Goal: Task Accomplishment & Management: Complete application form

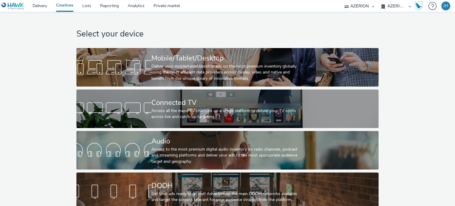
select select "c87e815b-22a1-47c7-876e-bd3135ce1a1d"
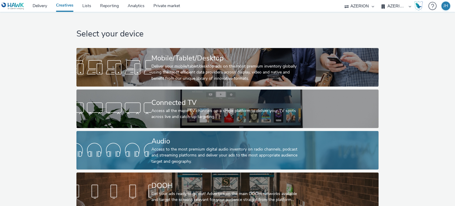
click at [183, 158] on div "Access to the most premium digital audio inventory on radio channels, podcast a…" at bounding box center [226, 155] width 150 height 18
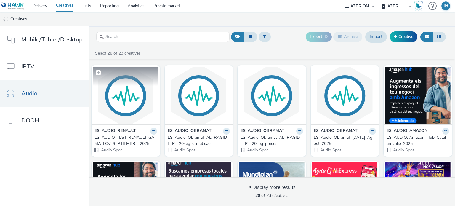
click at [129, 104] on img at bounding box center [126, 96] width 66 height 58
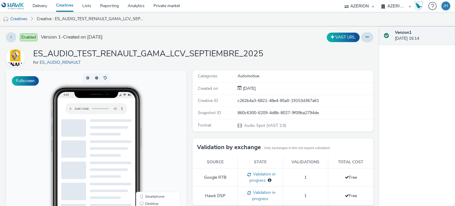
click at [64, 4] on link "Creatives" at bounding box center [65, 6] width 26 height 12
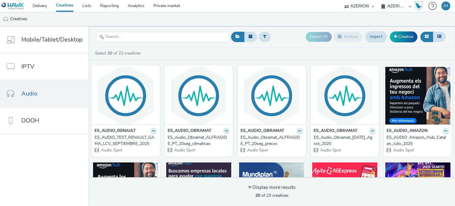
click at [68, 4] on link "Creatives" at bounding box center [65, 6] width 26 height 12
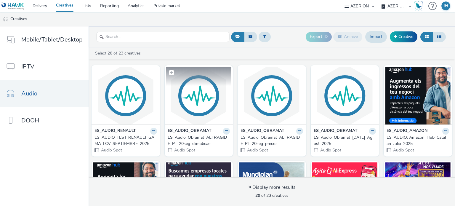
click at [197, 108] on img at bounding box center [199, 96] width 66 height 58
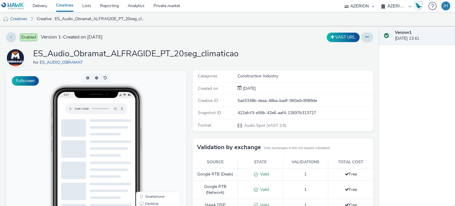
click at [68, 6] on link "Creatives" at bounding box center [65, 6] width 26 height 12
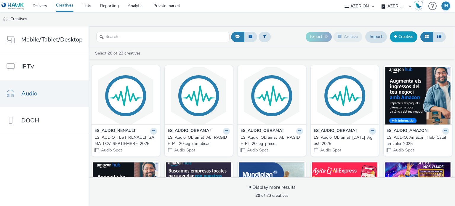
click at [405, 39] on link "Creative" at bounding box center [404, 36] width 28 height 11
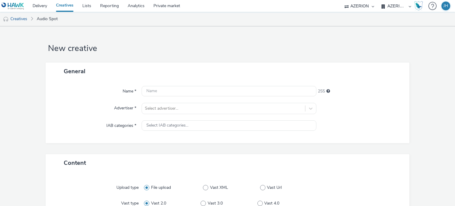
click at [66, 6] on link "Creatives" at bounding box center [65, 6] width 26 height 12
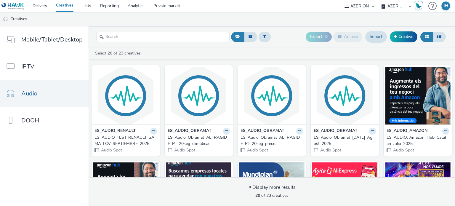
click at [126, 138] on div "ES_AUDIO_TEST_RENAULT_GAMA_LCV_SEPTIEMBRE_2025" at bounding box center [125, 141] width 60 height 12
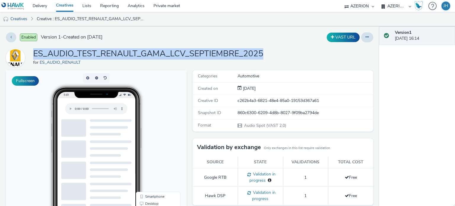
drag, startPoint x: 257, startPoint y: 52, endPoint x: 34, endPoint y: 50, distance: 222.9
click at [34, 50] on div "ES_AUDIO_TEST_RENAULT_GAMA_LCV_SEPTIEMBRE_2025 for ES_AUDIO_RENAULT" at bounding box center [190, 57] width 368 height 19
copy h1 "ES_AUDIO_TEST_RENAULT_GAMA_LCV_SEPTIEMBRE_2025"
click at [65, 4] on link "Creatives" at bounding box center [65, 6] width 26 height 12
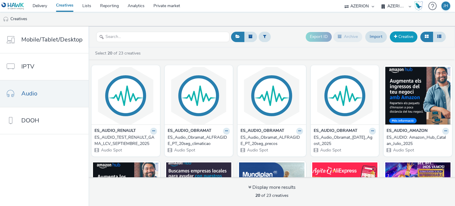
click at [411, 36] on link "Creative" at bounding box center [404, 36] width 28 height 11
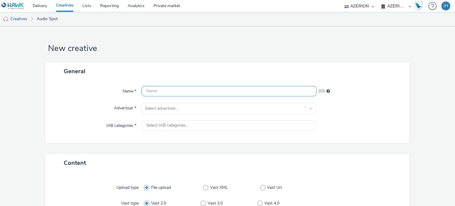
click at [187, 90] on input "text" at bounding box center [229, 91] width 175 height 10
paste input "ES_AUDIO_TEST_RENAULT_GAMA_LCV_SEPTIEMBRE_2025"
click at [211, 91] on input "ES_AUDIO_TEST_RENAULT_GAMA_LCV_SEPTIEMBRE_2025" at bounding box center [229, 91] width 175 height 10
click at [176, 91] on input "ES_AUDIO_TEST_RENAULT_GAMA_LCV_SEPTIEMBRE_2025" at bounding box center [229, 91] width 175 height 10
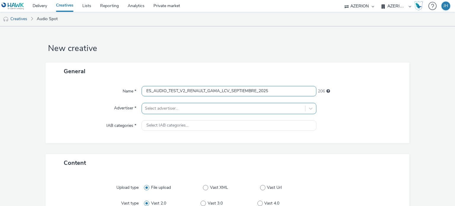
type input "ES_AUDIO_TEST_V2_RENAULT_GAMA_LCV_SEPTIEMBRE_2025"
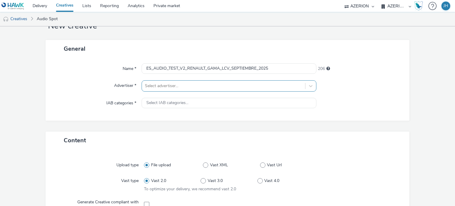
click at [170, 92] on div "Select advertiser..." at bounding box center [229, 85] width 175 height 11
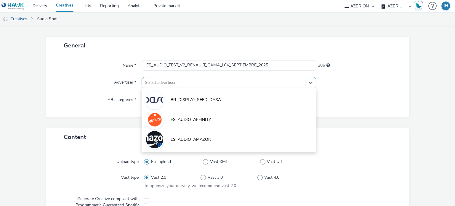
scroll to position [26, 0]
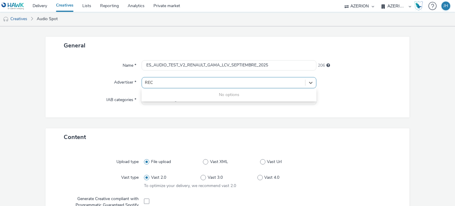
type input "RE"
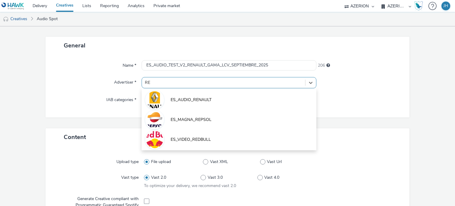
click at [177, 94] on li "ES_AUDIO_RENAULT" at bounding box center [229, 100] width 175 height 20
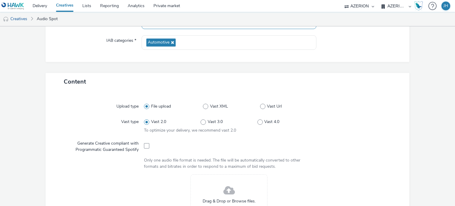
scroll to position [144, 0]
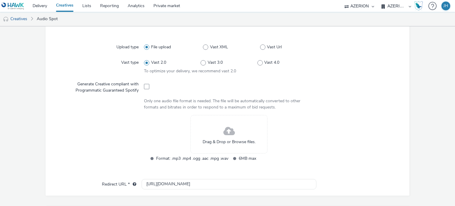
click at [220, 133] on div "Drag & Drop or Browse files." at bounding box center [229, 134] width 77 height 39
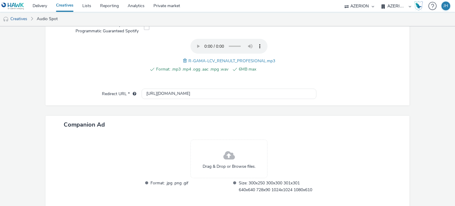
scroll to position [230, 0]
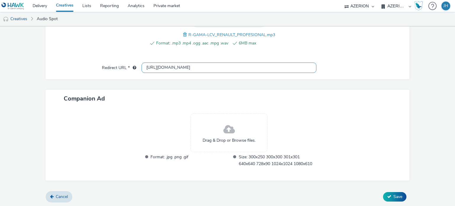
drag, startPoint x: 167, startPoint y: 67, endPoint x: 135, endPoint y: 63, distance: 32.2
click at [135, 63] on div "Redirect URL * http://renault.es" at bounding box center [228, 68] width 352 height 11
paste input "s://info.renault.es/ofertas-vehiculos-comerciales?utm_medium=display&utm_source…"
drag, startPoint x: 278, startPoint y: 65, endPoint x: 37, endPoint y: 64, distance: 241.0
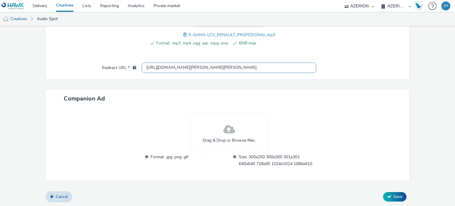
click at [37, 64] on form "New creative General Name * ES_AUDIO_TEST_V2_RENAULT_GAMA_LCV_SEPTIEMBRE_2025 2…" at bounding box center [227, 2] width 455 height 410
type input "https://info.renault.es/ofertas-vehiculos-comerciales?utm_medium=display&utm_so…"
click at [335, 63] on div at bounding box center [360, 68] width 87 height 11
click at [395, 196] on span "Save" at bounding box center [398, 197] width 9 height 6
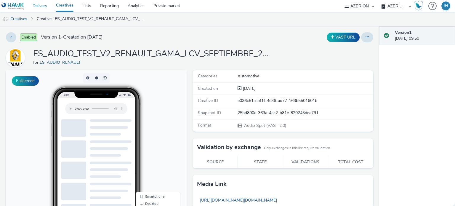
click at [40, 4] on link "Delivery" at bounding box center [39, 6] width 23 height 12
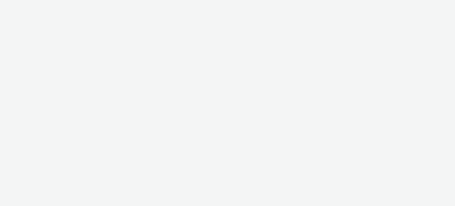
select select "c87e815b-22a1-47c7-876e-bd3135ce1a1d"
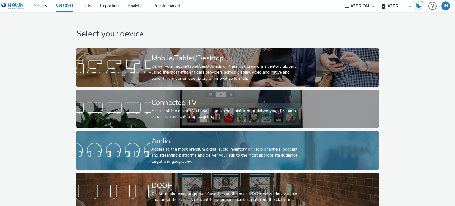
click at [195, 153] on div "Access to the most premium digital audio inventory on radio channels, podcast a…" at bounding box center [226, 155] width 150 height 18
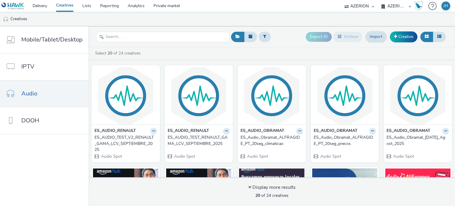
click at [115, 142] on div "ES_AUDIO_TEST_V2_RENAULT_GAMA_LCV_SEPTIEMBRE_2025" at bounding box center [125, 144] width 60 height 18
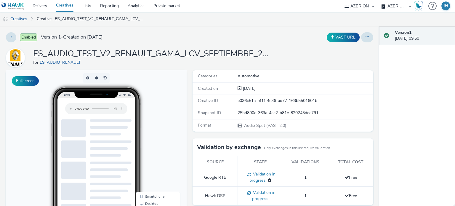
click at [60, 7] on link "Creatives" at bounding box center [65, 6] width 26 height 12
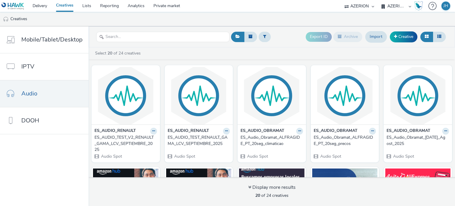
click at [195, 137] on div "ES_AUDIO_TEST_RENAULT_GAMA_LCV_SEPTIEMBRE_2025" at bounding box center [198, 141] width 60 height 12
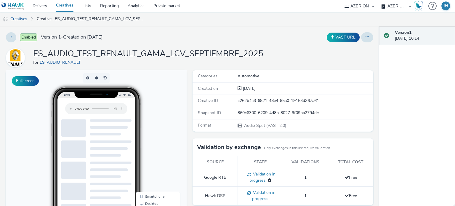
click at [63, 7] on link "Creatives" at bounding box center [65, 6] width 26 height 12
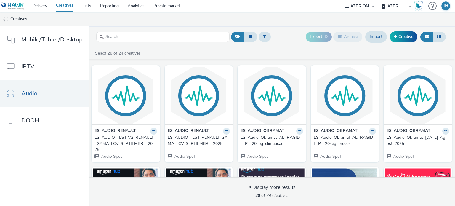
click at [125, 134] on strong "ES_AUDIO_RENAULT" at bounding box center [116, 131] width 42 height 7
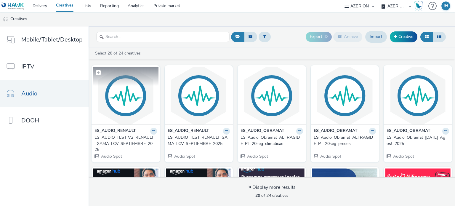
click at [123, 111] on img at bounding box center [126, 96] width 66 height 58
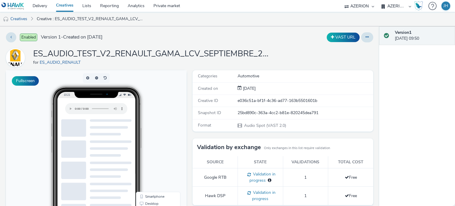
click at [69, 7] on link "Creatives" at bounding box center [65, 6] width 26 height 12
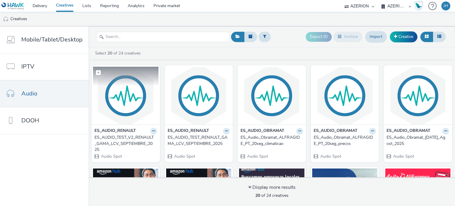
click at [129, 106] on img at bounding box center [126, 96] width 66 height 58
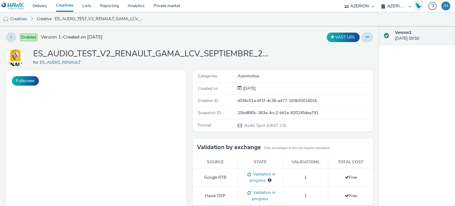
click at [64, 5] on link "Creatives" at bounding box center [65, 6] width 26 height 12
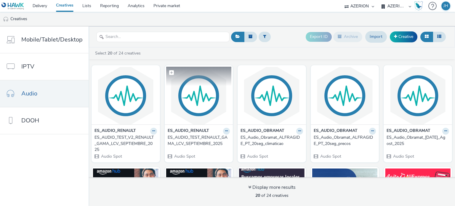
click at [191, 100] on img at bounding box center [199, 96] width 66 height 58
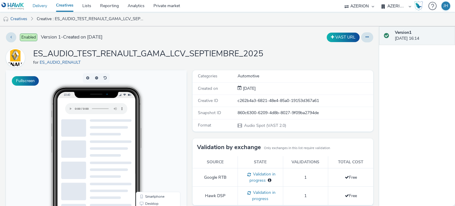
click at [39, 6] on link "Delivery" at bounding box center [39, 6] width 23 height 12
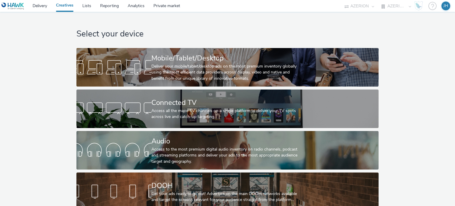
select select "c87e815b-22a1-47c7-876e-bd3135ce1a1d"
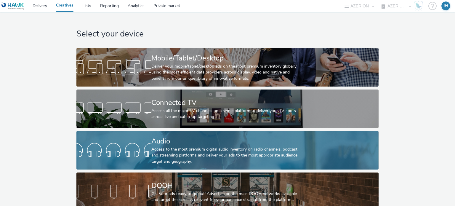
click at [190, 143] on div "Audio" at bounding box center [226, 141] width 150 height 10
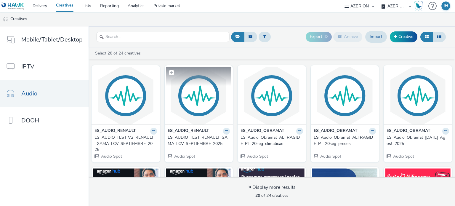
click at [199, 94] on img at bounding box center [199, 96] width 66 height 58
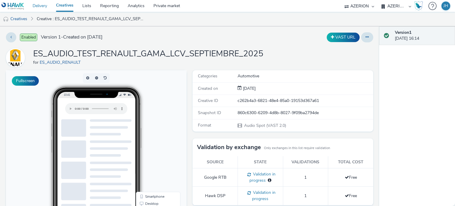
click at [36, 4] on link "Delivery" at bounding box center [39, 6] width 23 height 12
